Goal: Find specific page/section: Find specific page/section

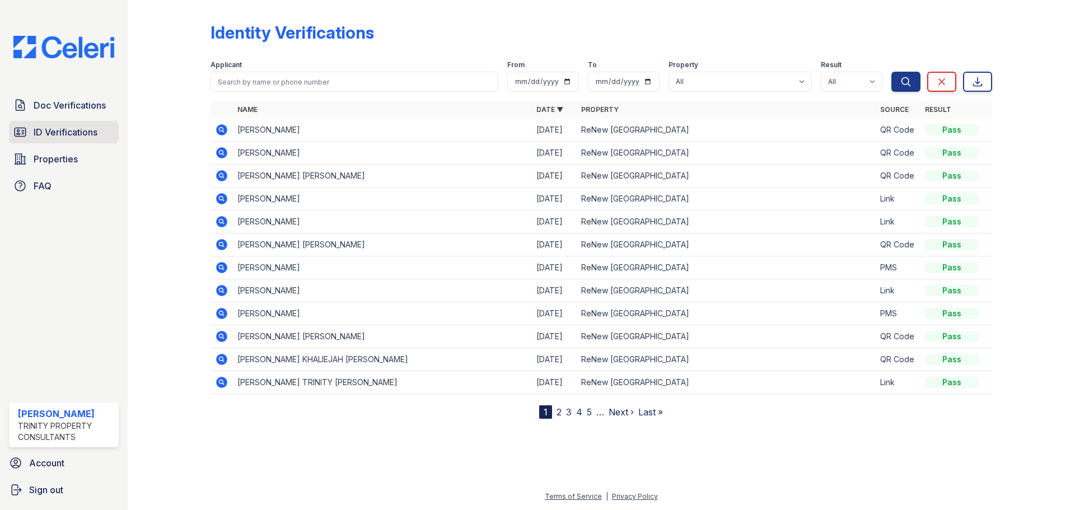
click at [50, 139] on link "ID Verifications" at bounding box center [64, 132] width 110 height 22
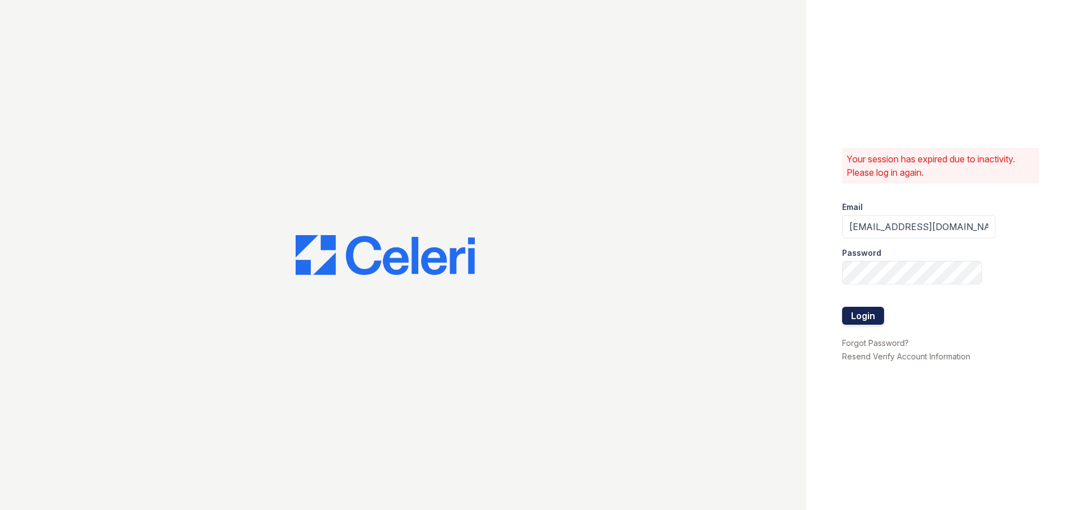
click at [869, 313] on button "Login" at bounding box center [863, 316] width 42 height 18
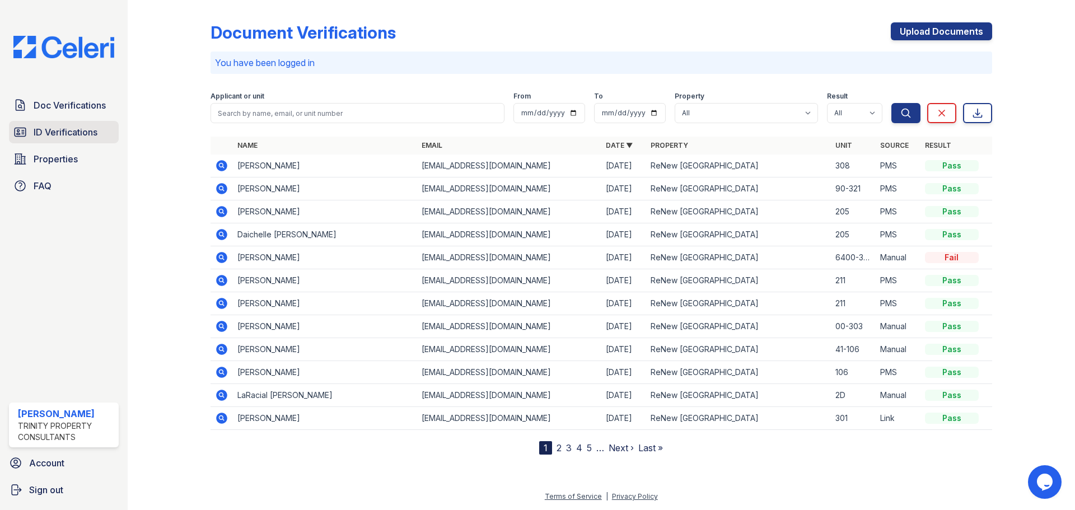
click at [57, 132] on span "ID Verifications" at bounding box center [66, 131] width 64 height 13
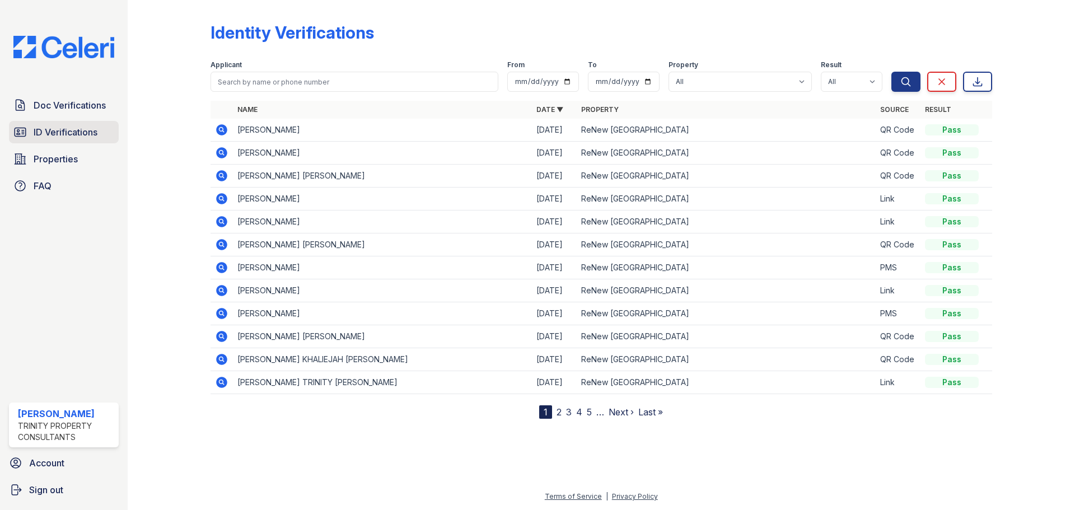
click at [85, 143] on link "ID Verifications" at bounding box center [64, 132] width 110 height 22
click at [40, 129] on span "ID Verifications" at bounding box center [66, 131] width 64 height 13
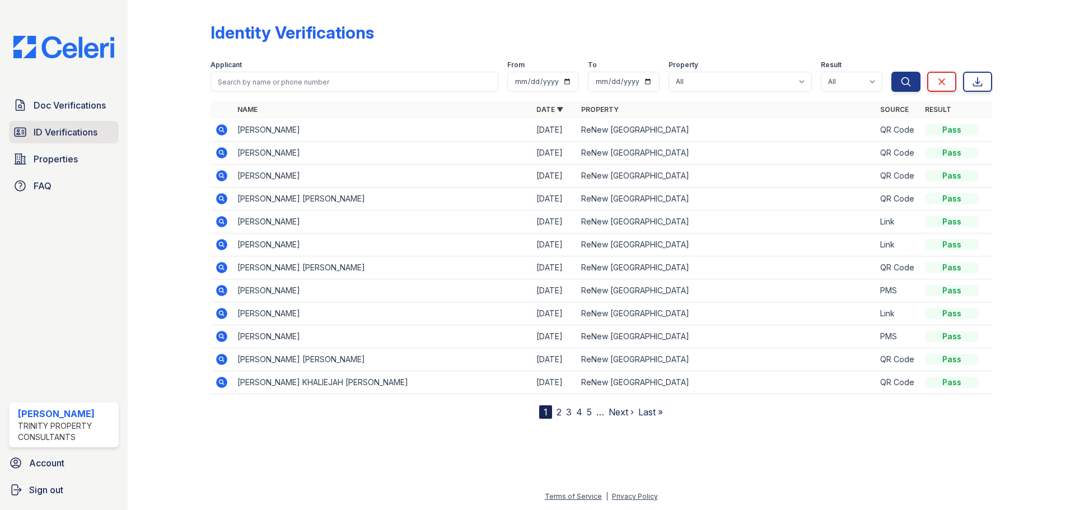
click at [51, 125] on span "ID Verifications" at bounding box center [66, 131] width 64 height 13
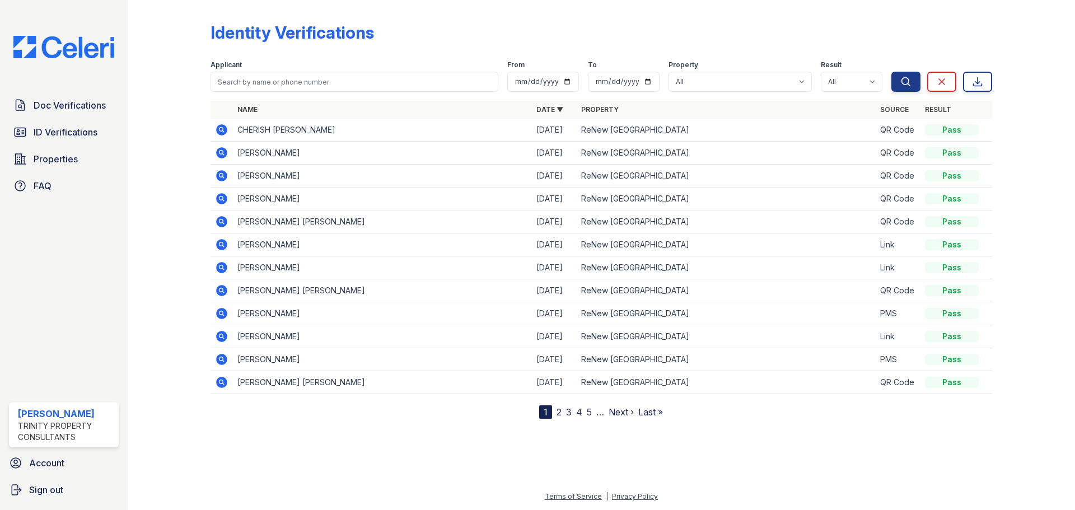
click at [52, 125] on span "ID Verifications" at bounding box center [66, 131] width 64 height 13
click at [52, 128] on span "ID Verifications" at bounding box center [66, 131] width 64 height 13
click at [30, 131] on link "ID Verifications" at bounding box center [64, 132] width 110 height 22
click at [71, 137] on span "ID Verifications" at bounding box center [66, 131] width 64 height 13
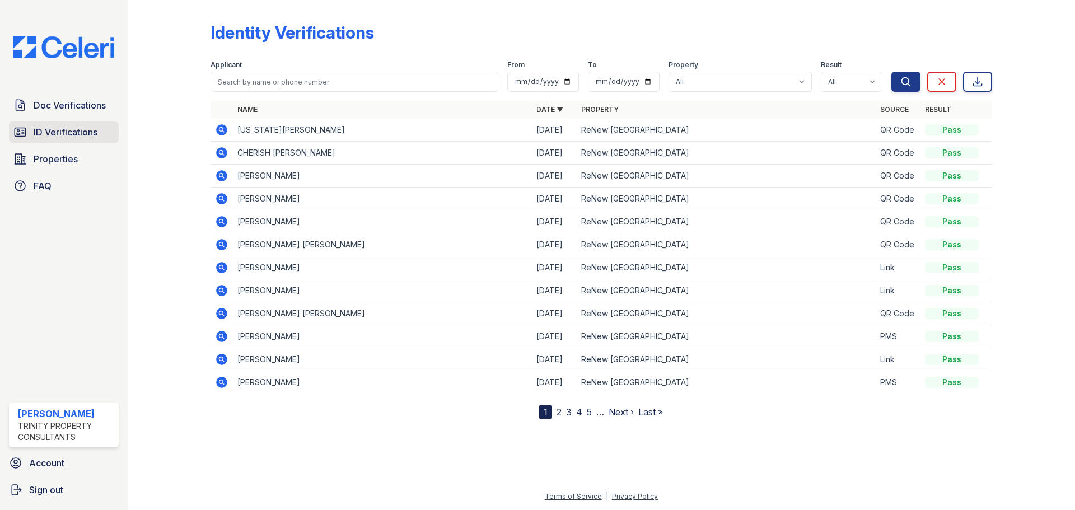
click at [57, 134] on span "ID Verifications" at bounding box center [66, 131] width 64 height 13
click at [78, 130] on span "ID Verifications" at bounding box center [66, 131] width 64 height 13
click at [85, 137] on span "ID Verifications" at bounding box center [66, 131] width 64 height 13
click at [80, 124] on link "ID Verifications" at bounding box center [64, 132] width 110 height 22
